Goal: Use online tool/utility: Utilize a website feature to perform a specific function

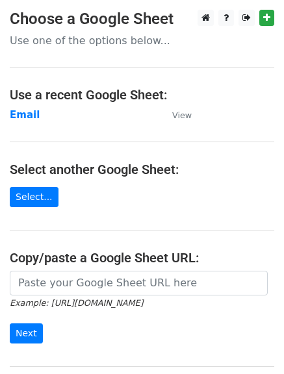
scroll to position [130, 0]
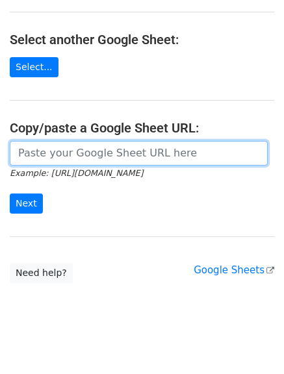
click at [180, 158] on input "url" at bounding box center [139, 153] width 258 height 25
paste input "[URL][DOMAIN_NAME]"
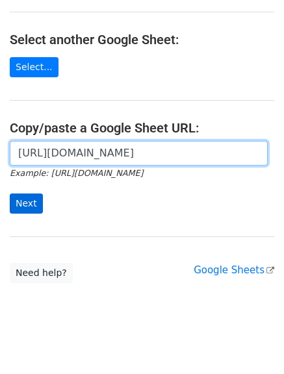
type input "[URL][DOMAIN_NAME]"
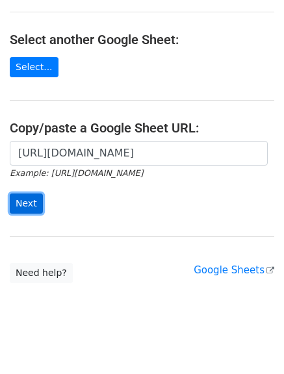
click at [23, 205] on input "Next" at bounding box center [26, 204] width 33 height 20
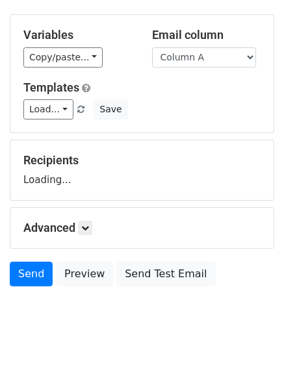
scroll to position [79, 0]
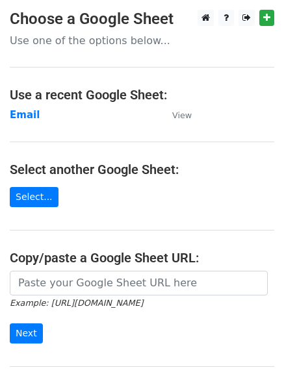
scroll to position [130, 0]
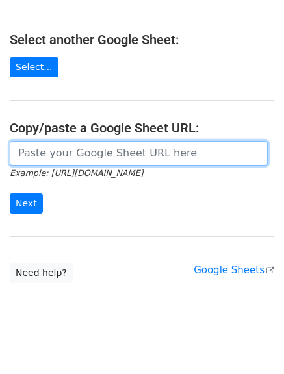
click at [117, 153] on input "url" at bounding box center [139, 153] width 258 height 25
paste input "[URL][DOMAIN_NAME]"
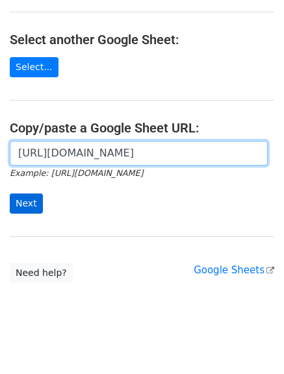
type input "[URL][DOMAIN_NAME]"
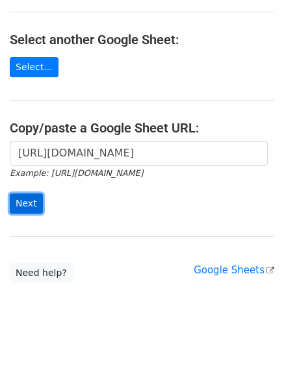
click at [22, 205] on input "Next" at bounding box center [26, 204] width 33 height 20
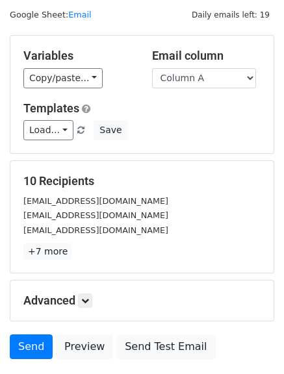
scroll to position [130, 0]
